Goal: Information Seeking & Learning: Learn about a topic

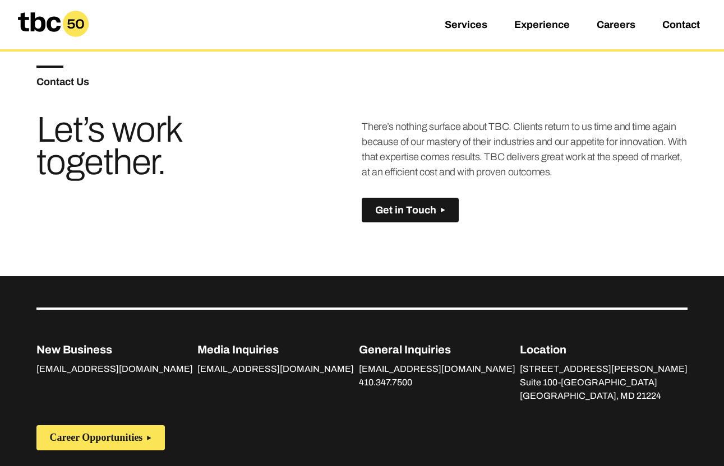
scroll to position [835, 0]
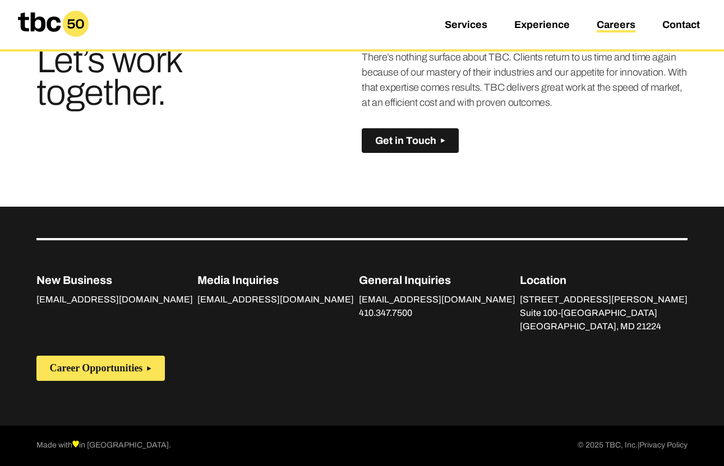
click at [601, 24] on link "Careers" at bounding box center [615, 25] width 39 height 13
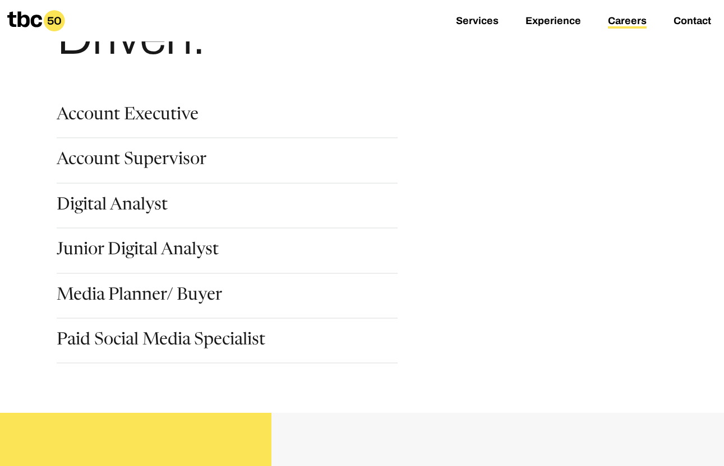
scroll to position [122, 0]
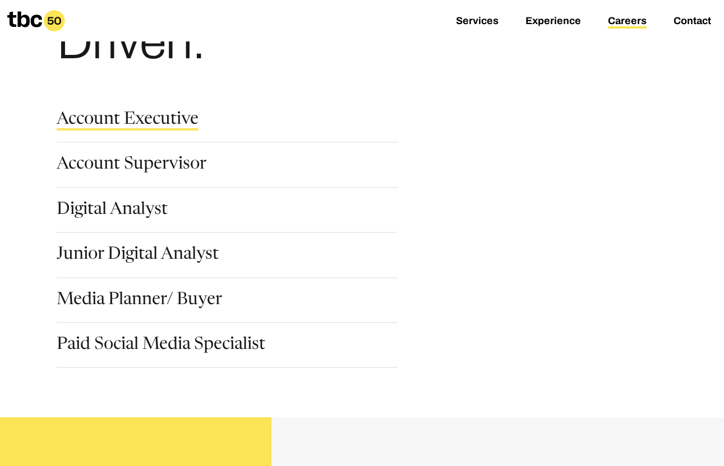
click at [153, 116] on link "Account Executive" at bounding box center [128, 121] width 142 height 19
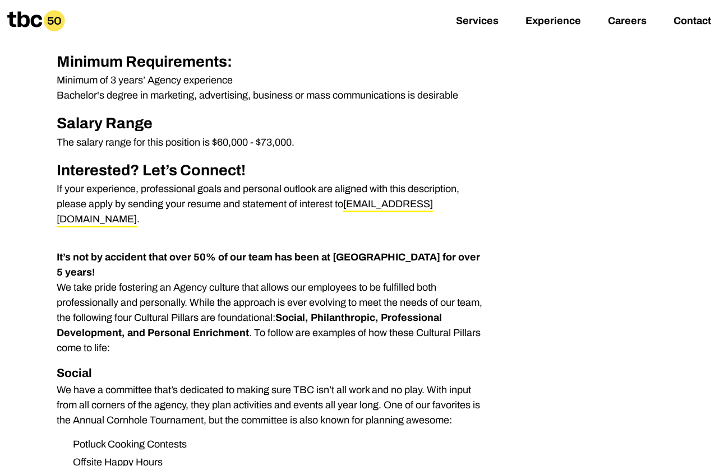
scroll to position [568, 0]
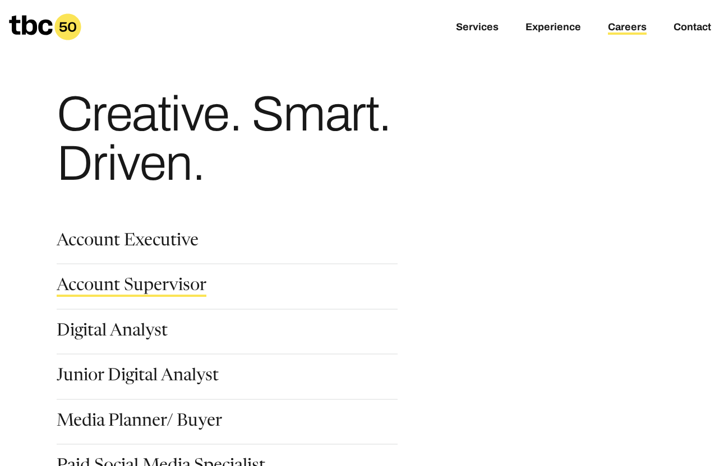
click at [139, 285] on link "Account Supervisor" at bounding box center [132, 287] width 150 height 19
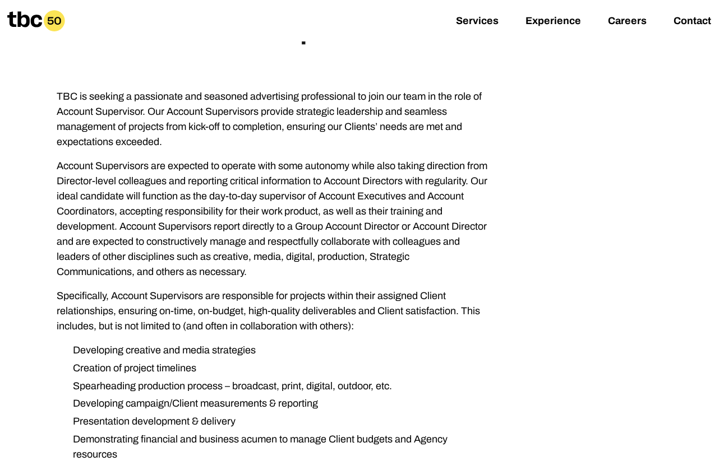
scroll to position [144, 0]
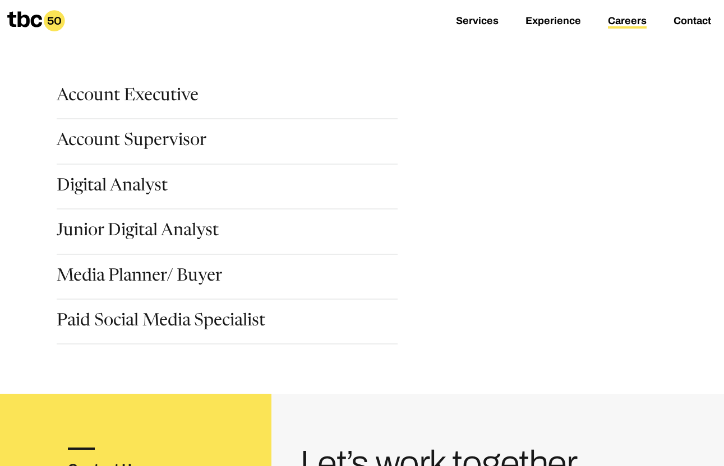
scroll to position [150, 0]
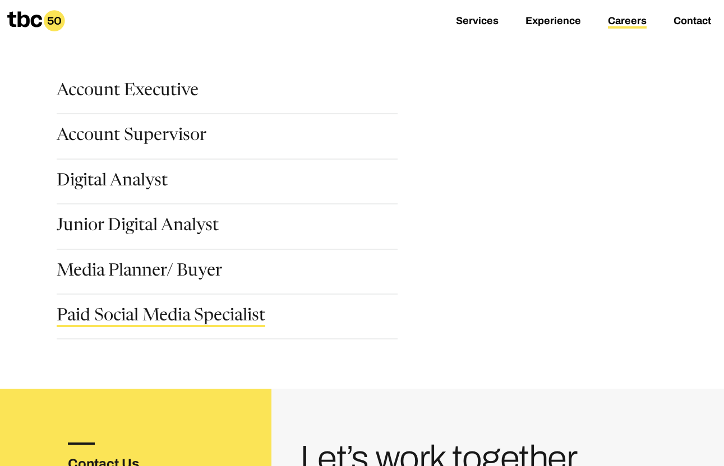
click at [160, 312] on link "Paid Social Media Specialist" at bounding box center [161, 317] width 209 height 19
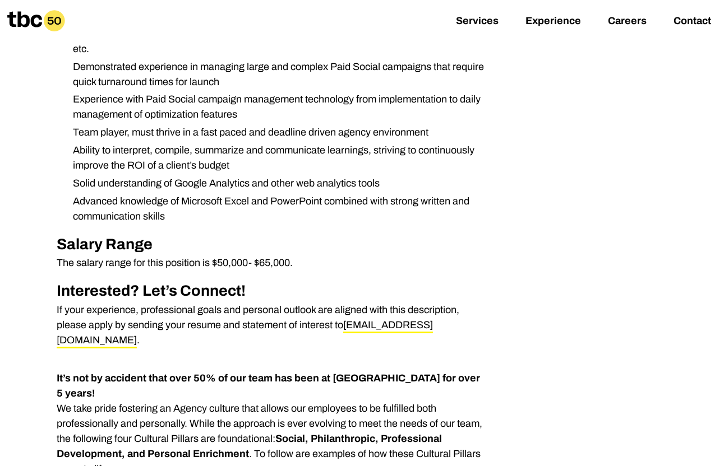
scroll to position [658, 0]
